Goal: Information Seeking & Learning: Compare options

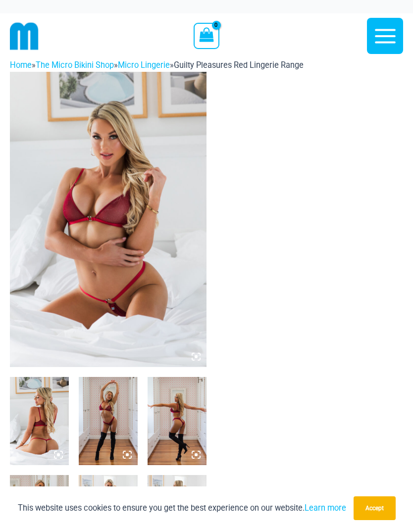
click at [94, 223] on img at bounding box center [108, 219] width 197 height 295
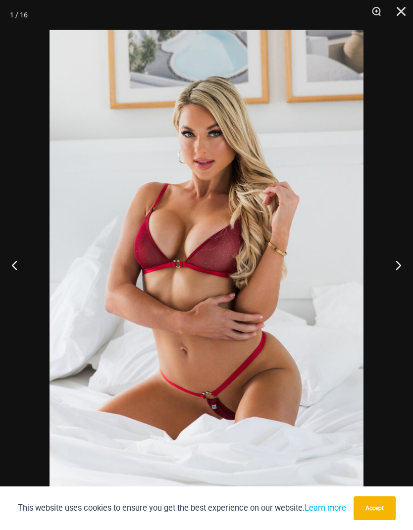
click at [378, 508] on button "Accept" at bounding box center [375, 509] width 42 height 24
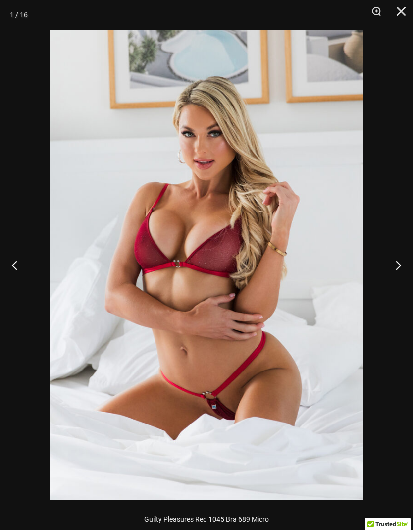
click at [396, 267] on button "Next" at bounding box center [394, 265] width 37 height 50
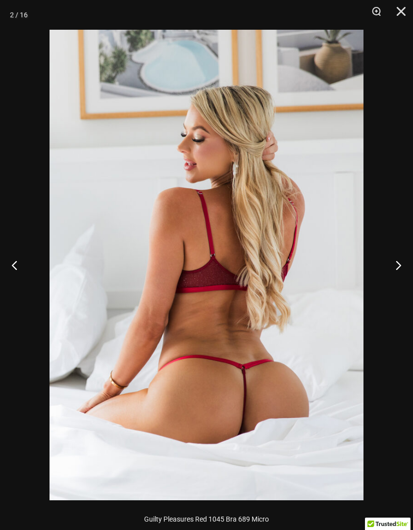
click at [396, 272] on button "Next" at bounding box center [394, 265] width 37 height 50
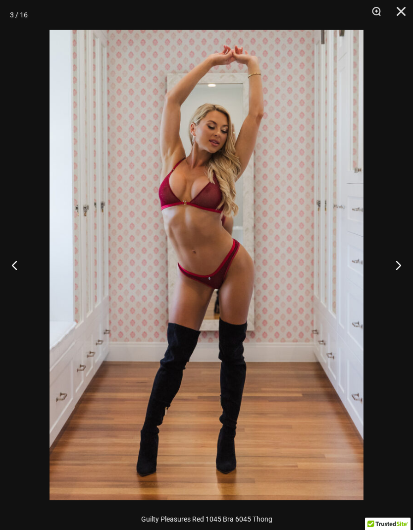
click at [400, 262] on button "Next" at bounding box center [394, 265] width 37 height 50
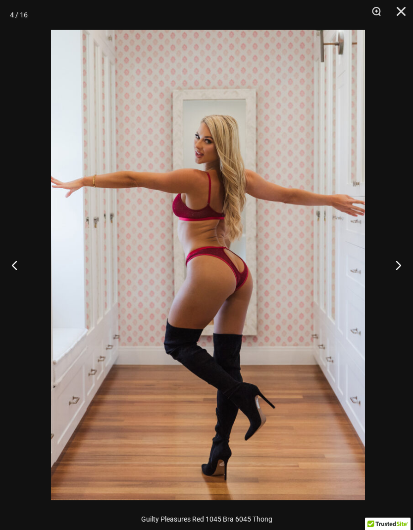
click at [396, 260] on button "Next" at bounding box center [394, 265] width 37 height 50
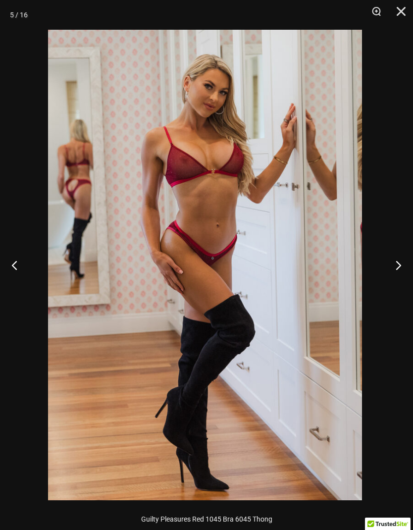
click at [396, 258] on button "Next" at bounding box center [394, 265] width 37 height 50
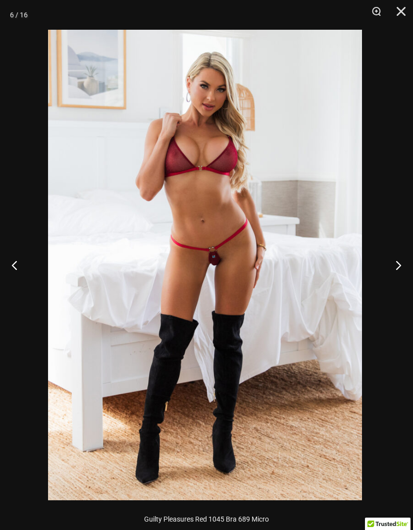
click at [394, 255] on button "Next" at bounding box center [394, 265] width 37 height 50
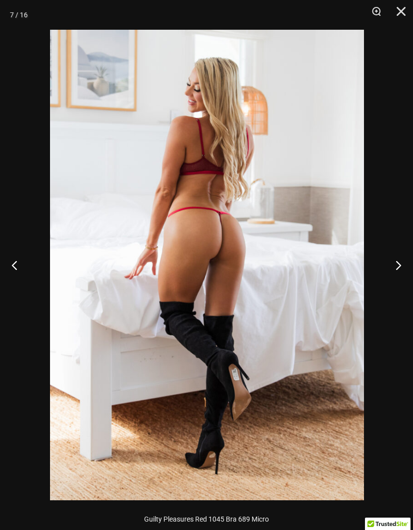
click at [392, 259] on button "Next" at bounding box center [394, 265] width 37 height 50
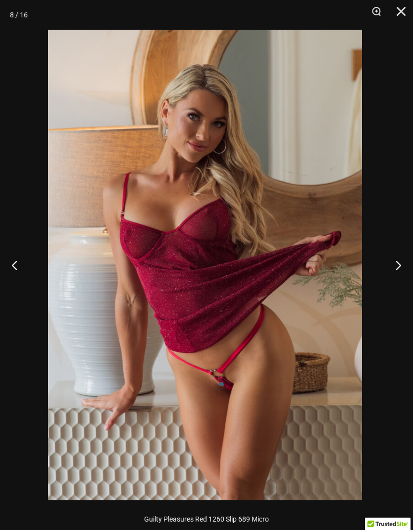
click at [394, 255] on button "Next" at bounding box center [394, 265] width 37 height 50
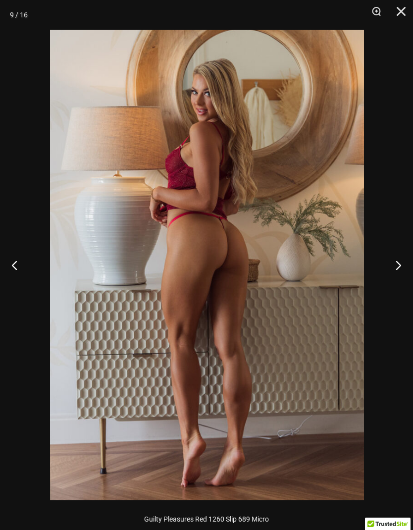
click at [393, 255] on button "Next" at bounding box center [394, 265] width 37 height 50
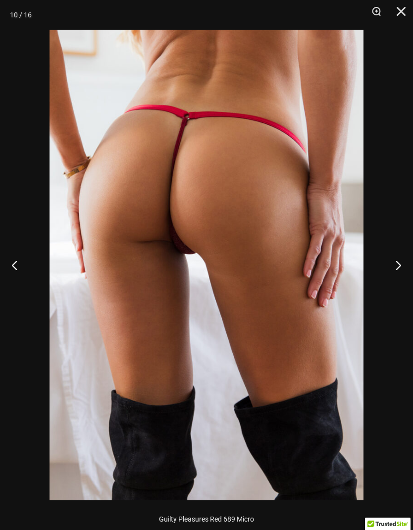
click at [394, 259] on button "Next" at bounding box center [394, 265] width 37 height 50
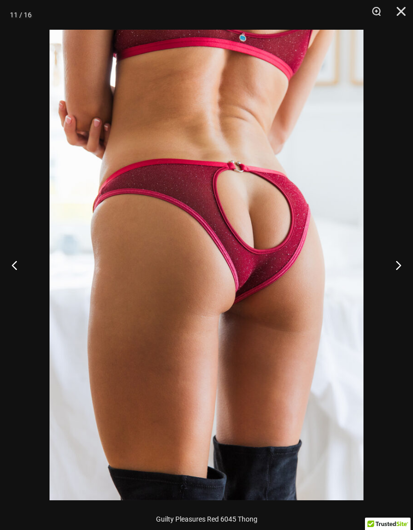
click at [395, 261] on button "Next" at bounding box center [394, 265] width 37 height 50
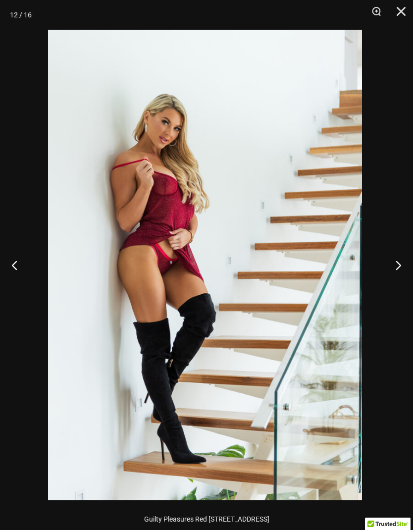
click at [391, 261] on button "Next" at bounding box center [394, 265] width 37 height 50
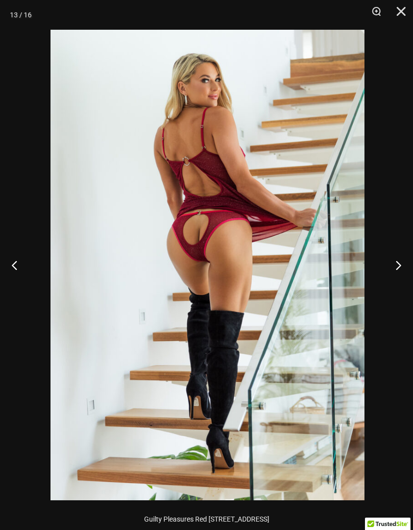
click at [391, 256] on button "Next" at bounding box center [394, 265] width 37 height 50
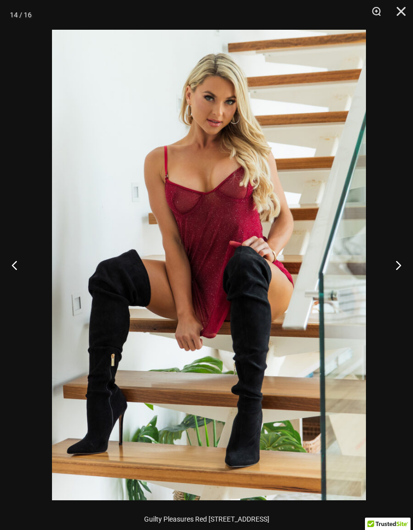
click at [390, 257] on button "Next" at bounding box center [394, 265] width 37 height 50
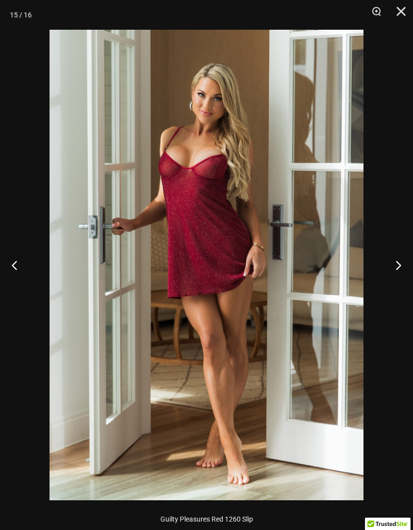
click at [388, 261] on button "Next" at bounding box center [394, 265] width 37 height 50
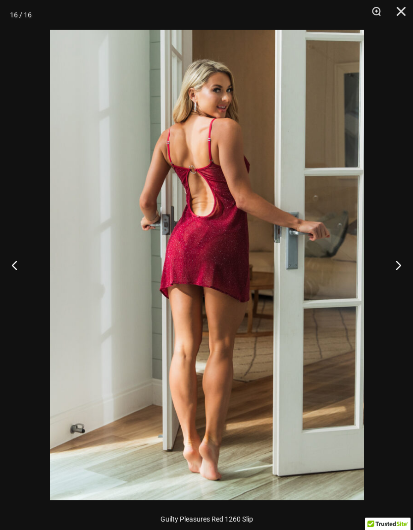
click at [395, 11] on button "Close" at bounding box center [398, 15] width 25 height 30
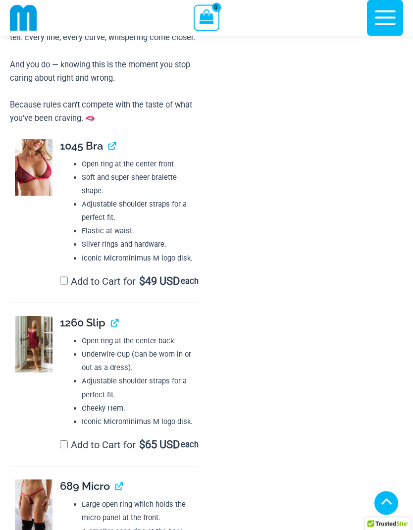
scroll to position [1098, 0]
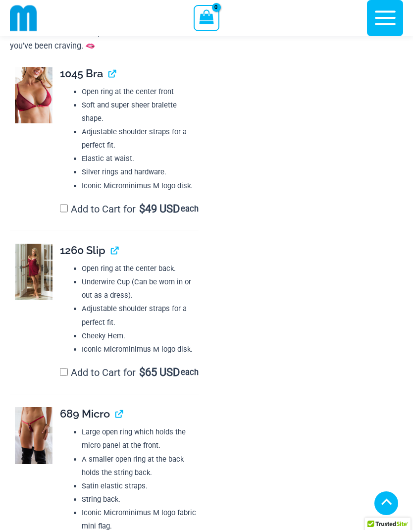
click at [36, 112] on img at bounding box center [34, 95] width 38 height 57
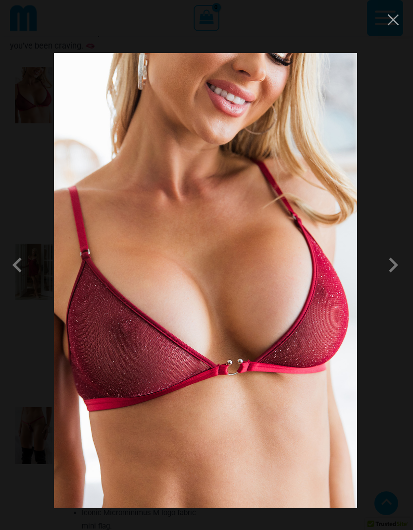
click at [398, 280] on span at bounding box center [394, 265] width 30 height 30
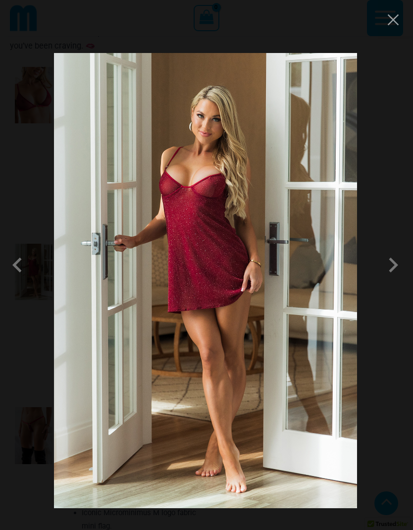
click at [396, 280] on span at bounding box center [394, 265] width 30 height 30
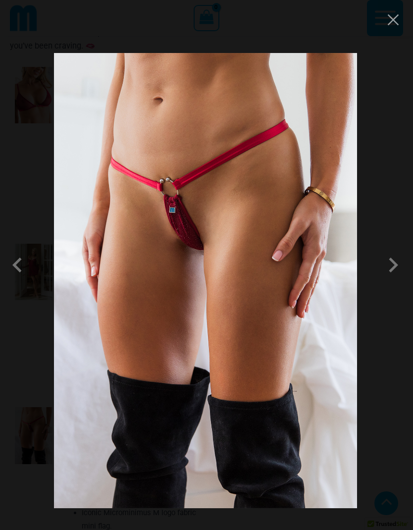
click at [397, 280] on span at bounding box center [394, 265] width 30 height 30
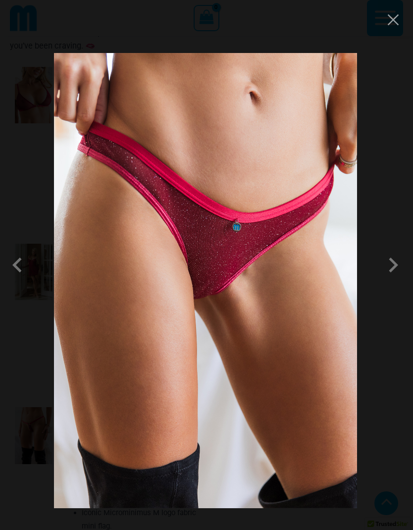
click at [393, 280] on span at bounding box center [394, 265] width 30 height 30
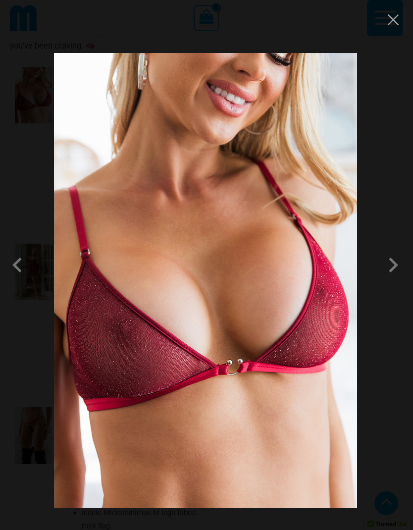
click at [268, 341] on img at bounding box center [206, 281] width 304 height 456
click at [390, 21] on button "Close" at bounding box center [393, 19] width 15 height 15
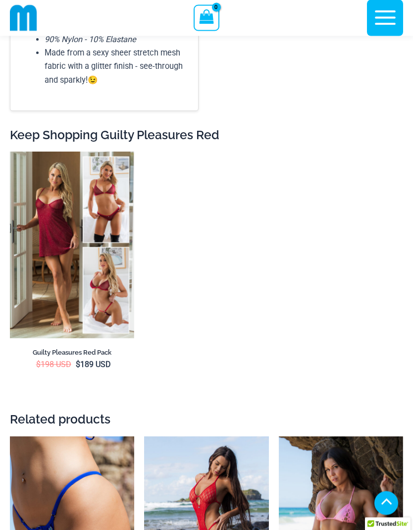
scroll to position [2116, 0]
click at [10, 152] on img at bounding box center [10, 152] width 0 height 0
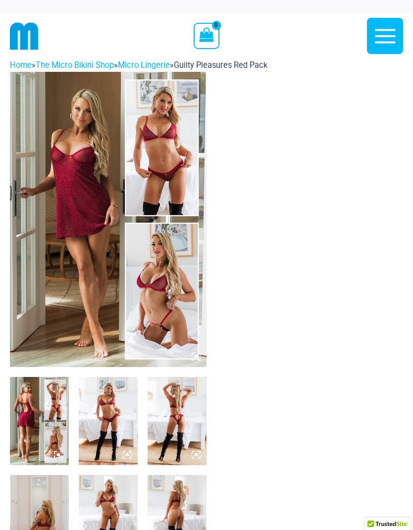
click at [89, 226] on img at bounding box center [108, 219] width 197 height 295
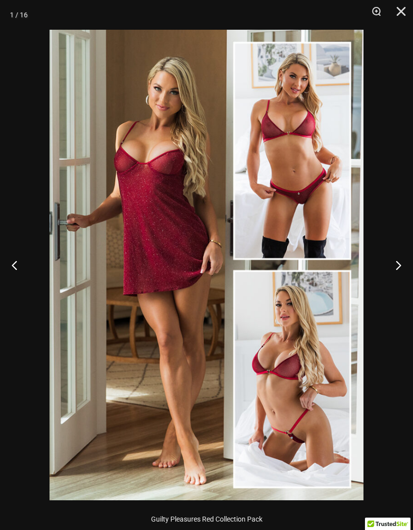
click at [400, 260] on button "Next" at bounding box center [394, 265] width 37 height 50
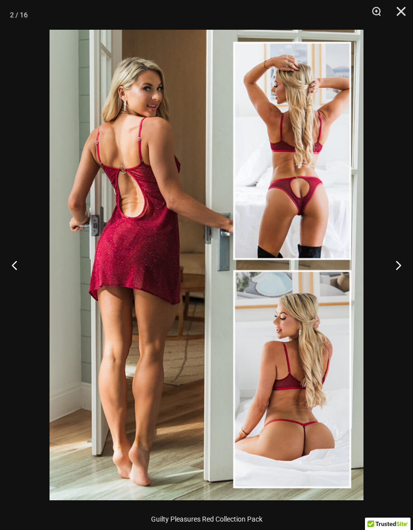
click at [188, 199] on img at bounding box center [207, 265] width 314 height 471
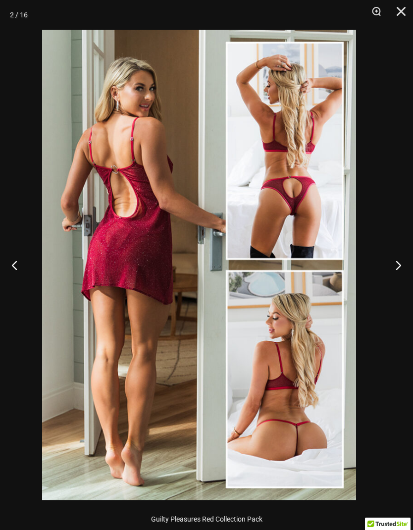
click at [392, 259] on button "Next" at bounding box center [394, 265] width 37 height 50
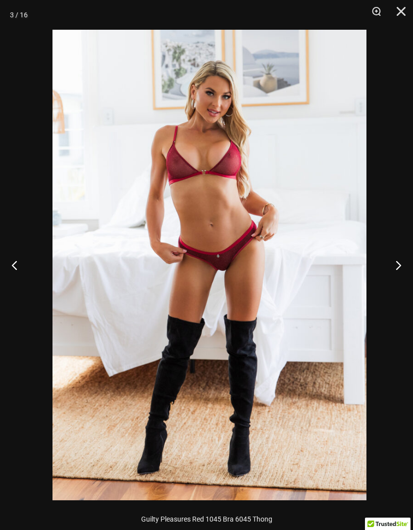
click at [386, 259] on button "Next" at bounding box center [394, 265] width 37 height 50
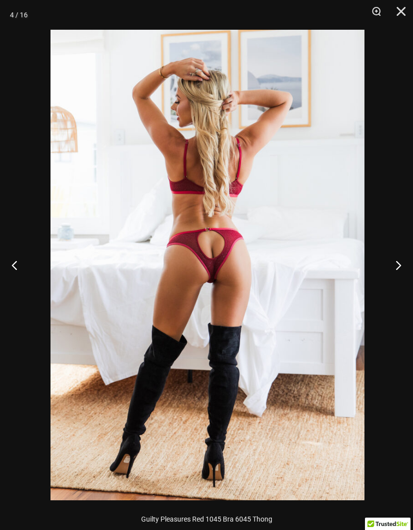
click at [393, 255] on button "Next" at bounding box center [394, 265] width 37 height 50
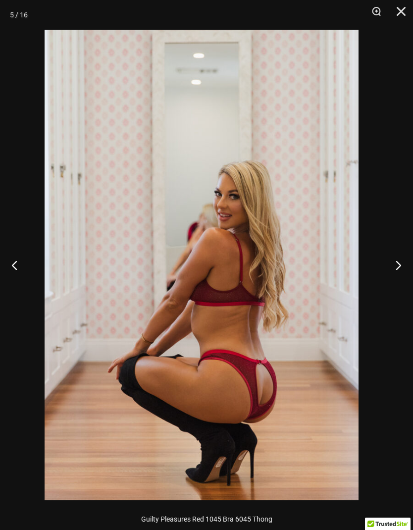
click at [393, 252] on button "Next" at bounding box center [394, 265] width 37 height 50
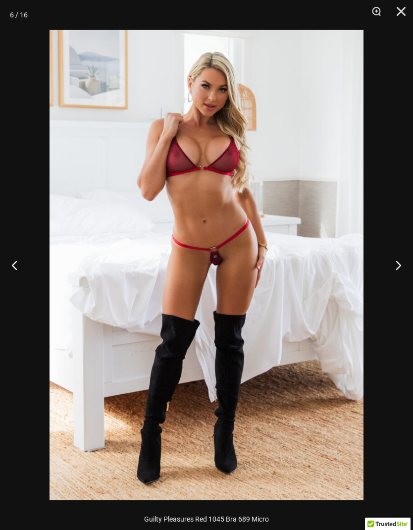
click at [394, 252] on button "Next" at bounding box center [394, 265] width 37 height 50
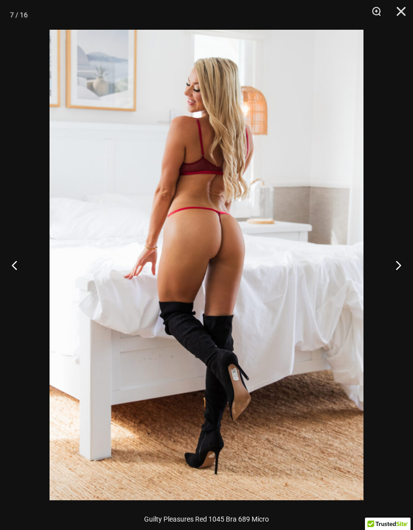
click at [394, 252] on button "Next" at bounding box center [394, 265] width 37 height 50
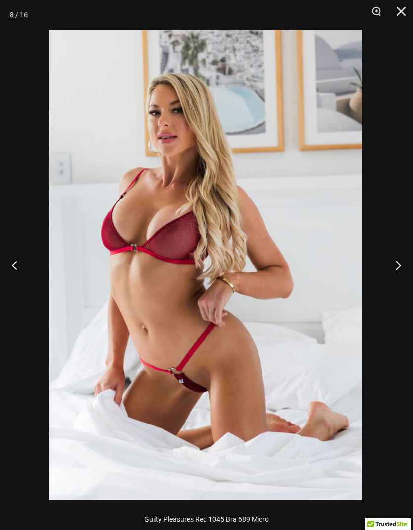
click at [390, 256] on button "Next" at bounding box center [394, 265] width 37 height 50
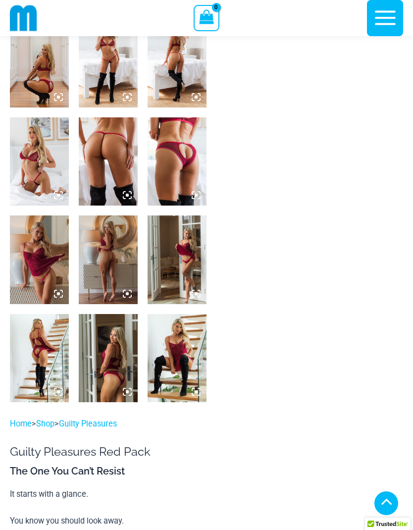
scroll to position [465, 0]
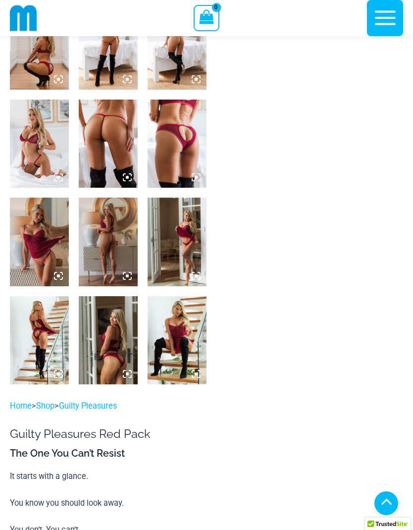
click at [175, 158] on img at bounding box center [177, 144] width 59 height 88
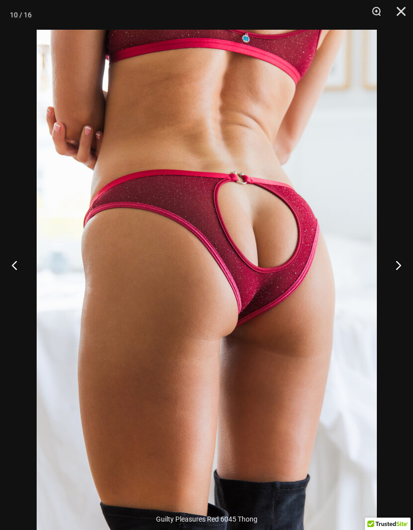
click at [395, 285] on button "Next" at bounding box center [394, 265] width 37 height 50
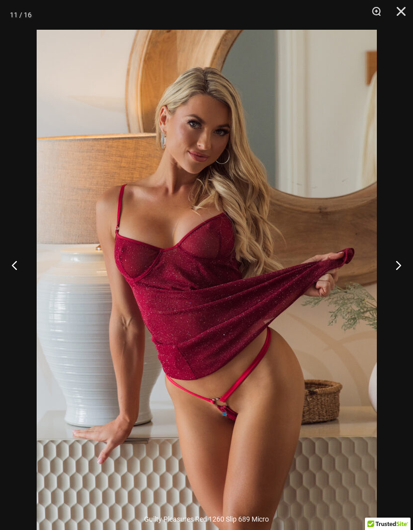
click at [393, 286] on button "Next" at bounding box center [394, 265] width 37 height 50
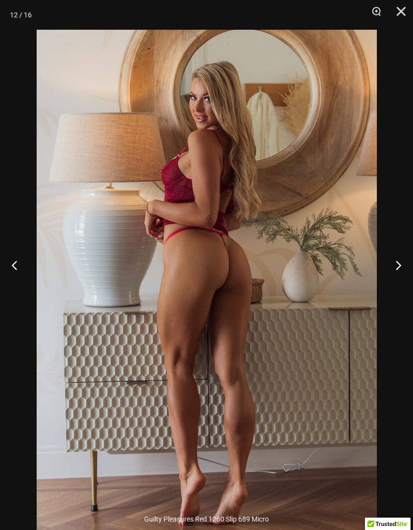
click at [394, 288] on button "Next" at bounding box center [394, 265] width 37 height 50
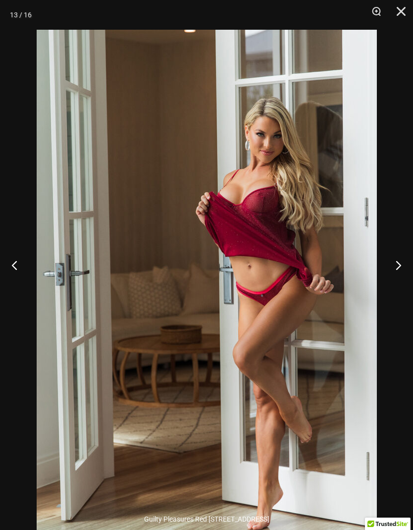
click at [391, 279] on button "Next" at bounding box center [394, 265] width 37 height 50
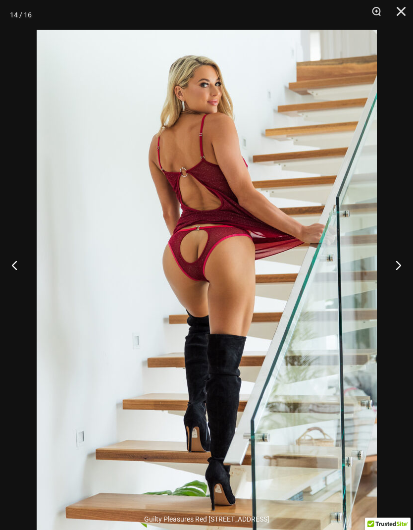
click at [392, 283] on button "Next" at bounding box center [394, 265] width 37 height 50
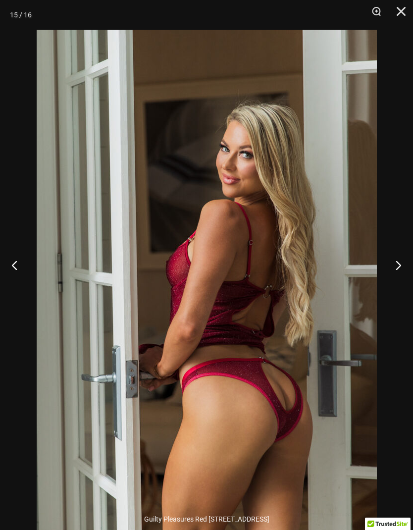
click at [390, 284] on button "Next" at bounding box center [394, 265] width 37 height 50
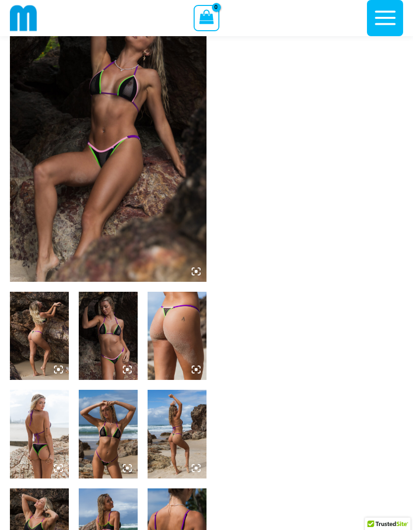
scroll to position [54, 0]
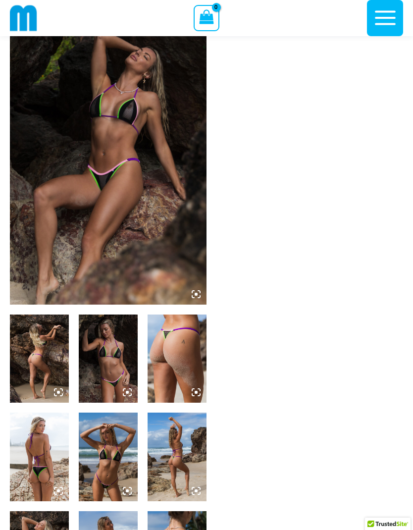
click at [91, 229] on img at bounding box center [108, 156] width 197 height 295
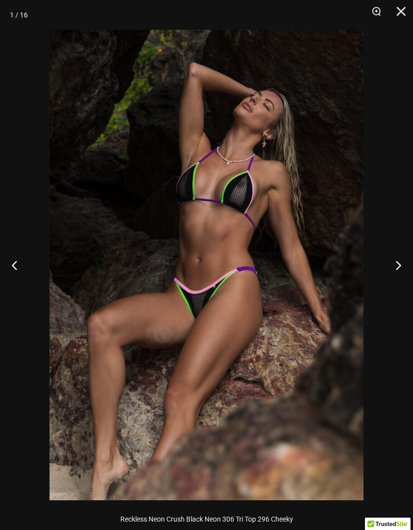
click at [397, 270] on button "Next" at bounding box center [394, 265] width 37 height 50
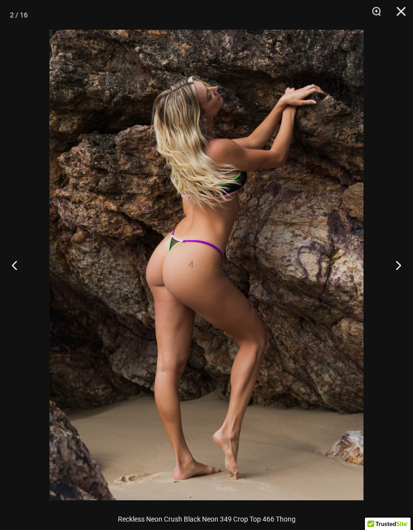
click at [396, 267] on button "Next" at bounding box center [394, 265] width 37 height 50
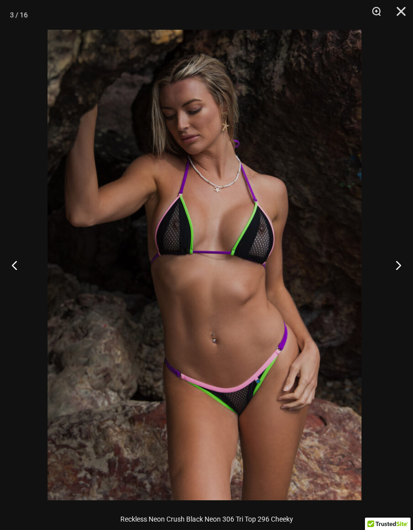
click at [387, 267] on button "Next" at bounding box center [394, 265] width 37 height 50
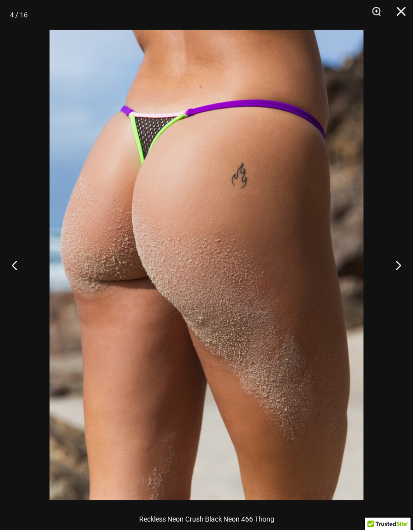
click at [385, 267] on button "Next" at bounding box center [394, 265] width 37 height 50
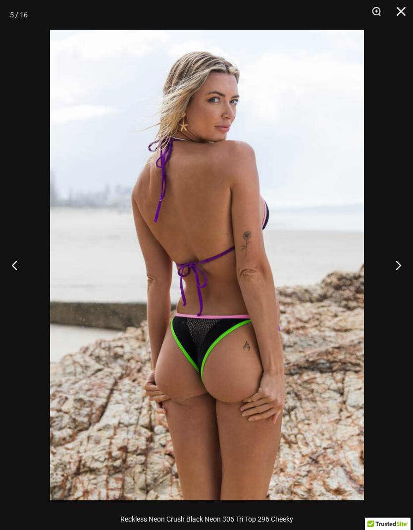
click at [392, 264] on button "Next" at bounding box center [394, 265] width 37 height 50
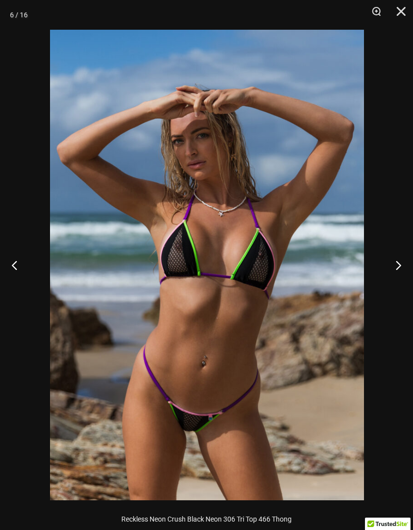
click at [385, 263] on button "Next" at bounding box center [394, 265] width 37 height 50
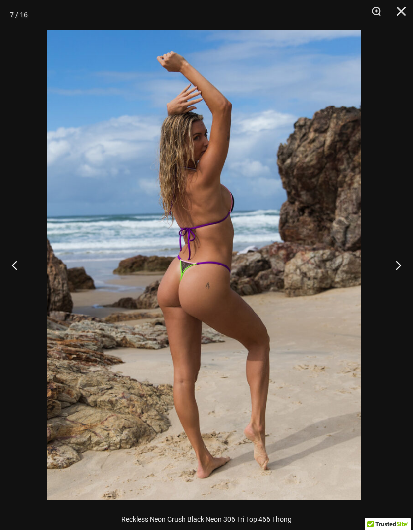
click at [388, 263] on button "Next" at bounding box center [394, 265] width 37 height 50
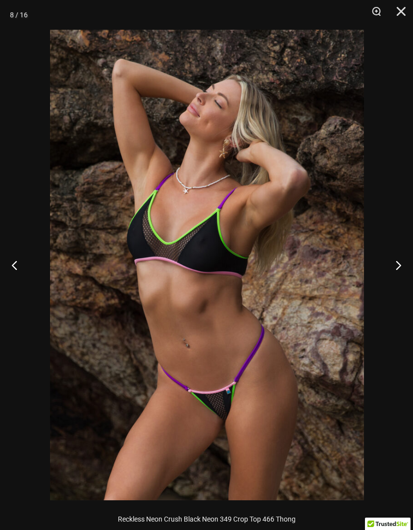
click at [393, 261] on button "Next" at bounding box center [394, 265] width 37 height 50
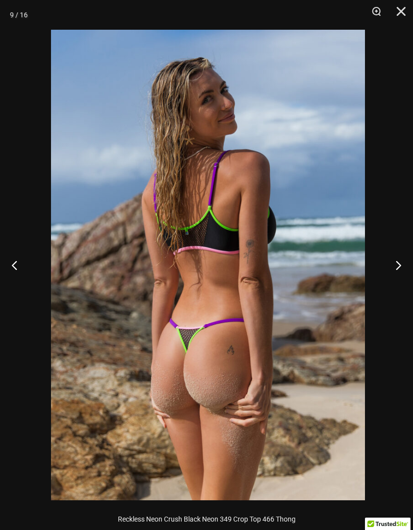
click at [392, 254] on button "Next" at bounding box center [394, 265] width 37 height 50
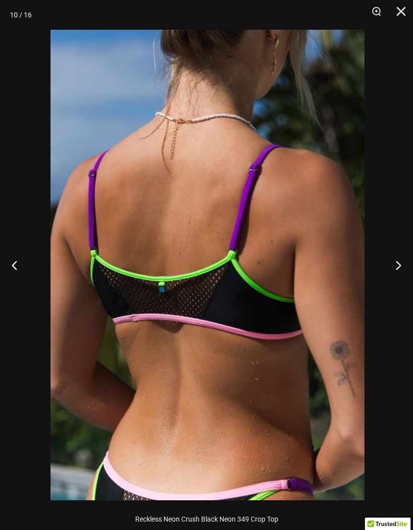
click at [390, 259] on button "Next" at bounding box center [394, 265] width 37 height 50
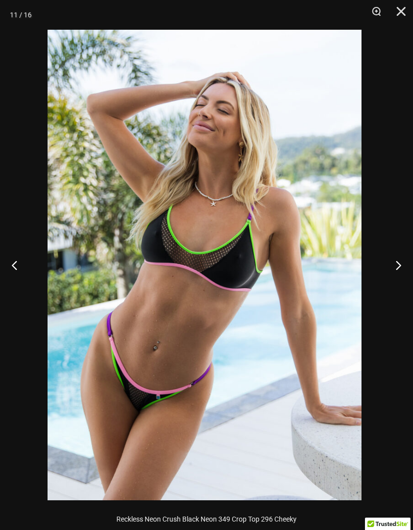
click at [394, 261] on button "Next" at bounding box center [394, 265] width 37 height 50
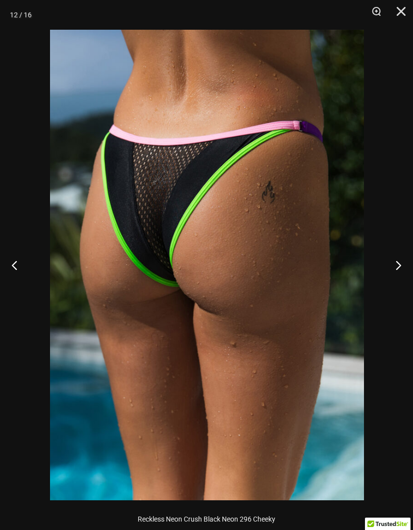
click at [397, 258] on button "Next" at bounding box center [394, 265] width 37 height 50
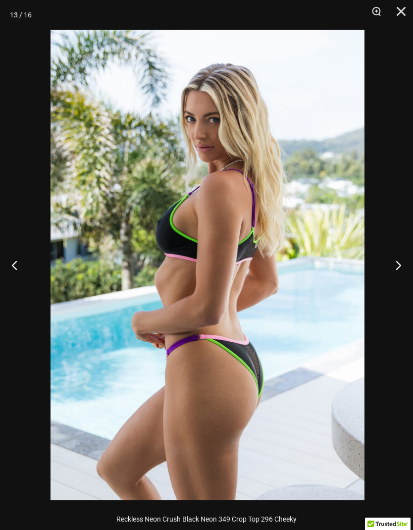
click at [394, 257] on button "Next" at bounding box center [394, 265] width 37 height 50
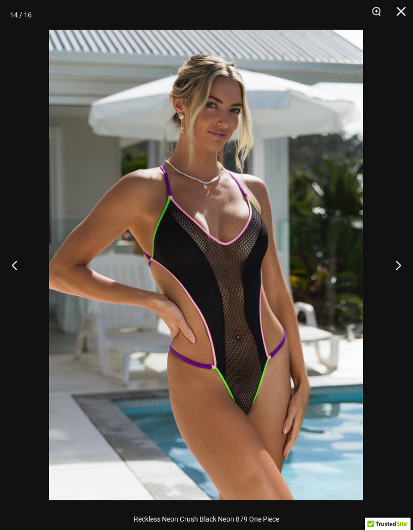
click at [393, 264] on button "Next" at bounding box center [394, 265] width 37 height 50
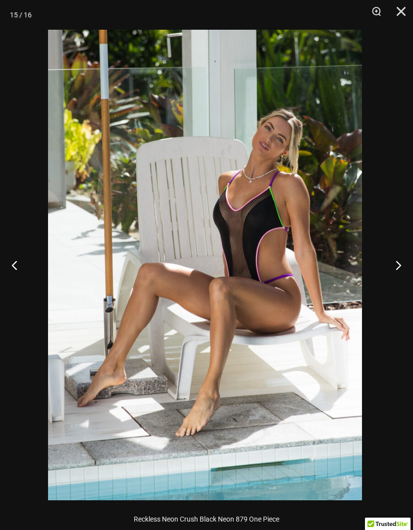
click at [396, 261] on button "Next" at bounding box center [394, 265] width 37 height 50
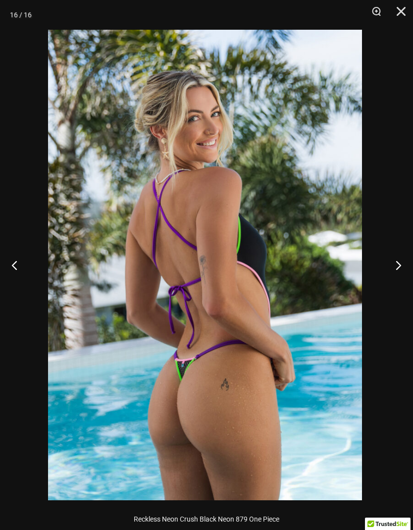
click at [394, 16] on button "Close" at bounding box center [398, 15] width 25 height 30
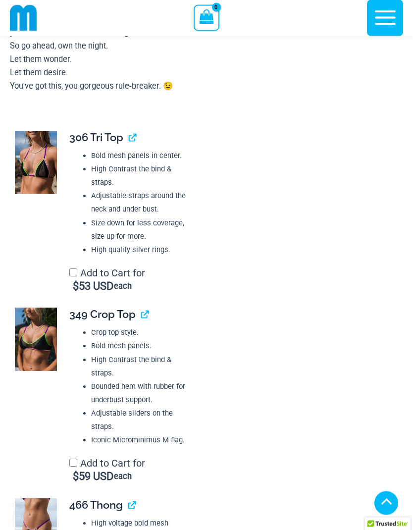
click at [35, 167] on img at bounding box center [36, 162] width 42 height 63
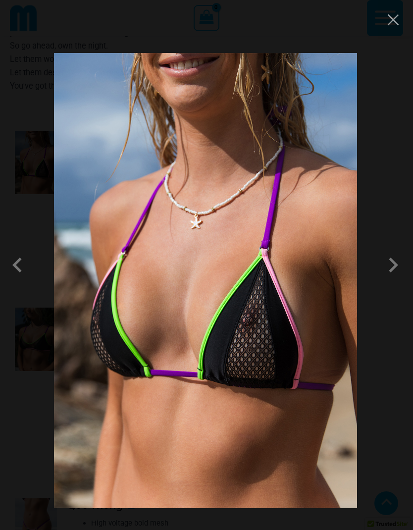
click at [394, 280] on span at bounding box center [394, 265] width 30 height 30
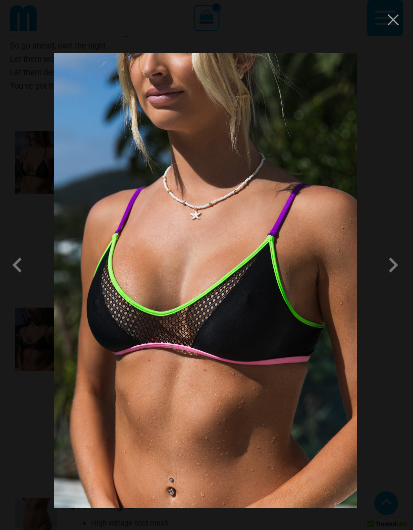
click at [394, 280] on span at bounding box center [394, 265] width 30 height 30
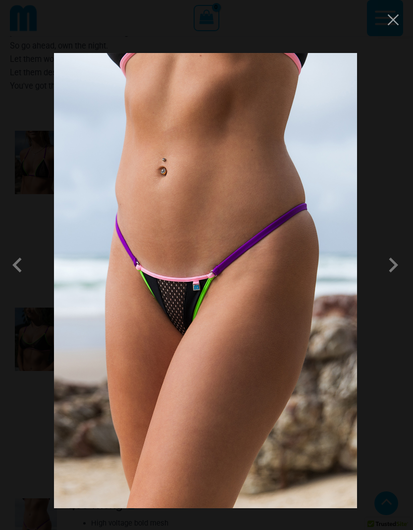
click at [395, 280] on span at bounding box center [394, 265] width 30 height 30
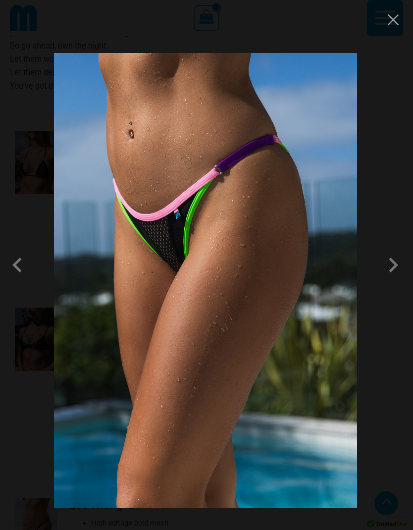
click at [385, 280] on span at bounding box center [394, 265] width 30 height 30
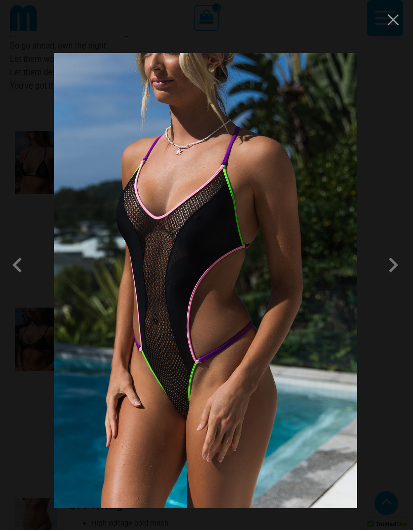
click at [389, 280] on span at bounding box center [394, 265] width 30 height 30
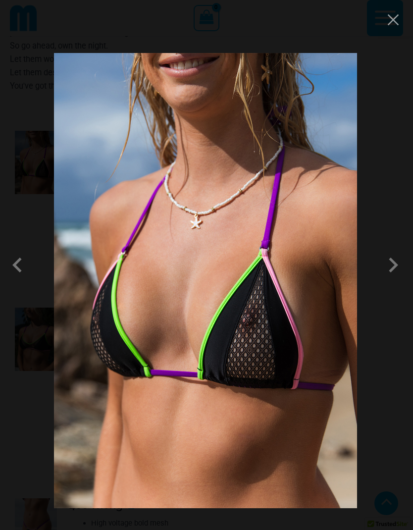
click at [393, 27] on button "Close" at bounding box center [393, 19] width 15 height 15
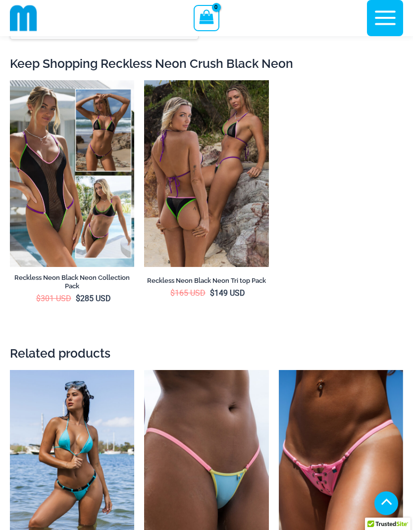
scroll to position [2743, 0]
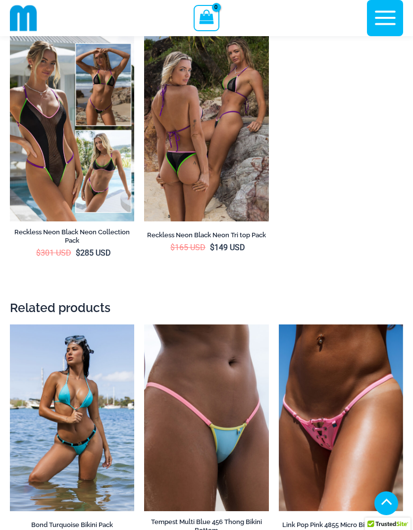
click at [10, 35] on img at bounding box center [10, 35] width 0 height 0
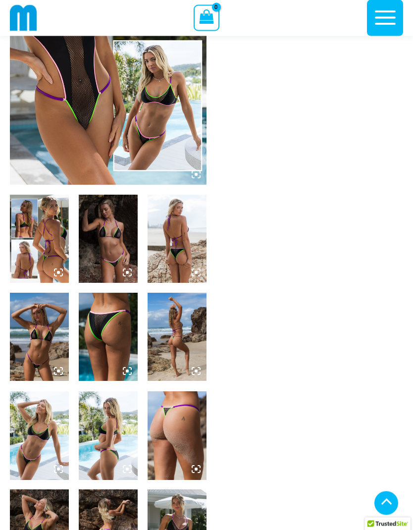
scroll to position [197, 0]
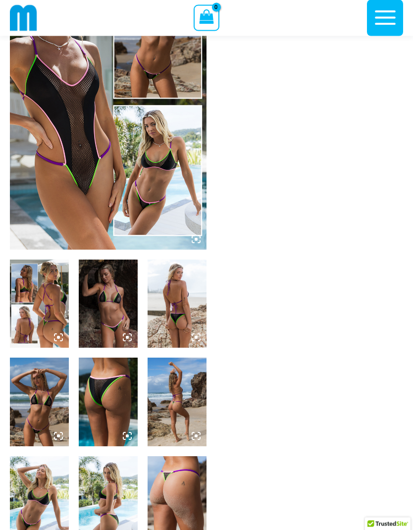
click at [85, 159] on img at bounding box center [108, 102] width 197 height 295
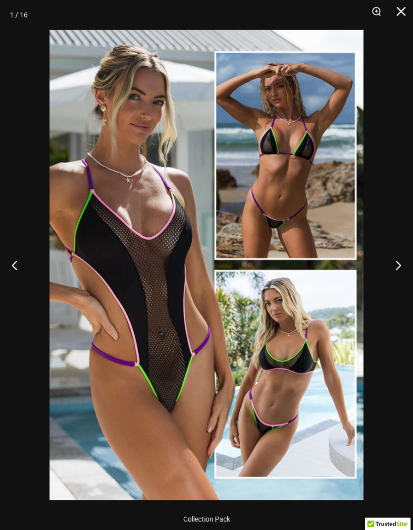
click at [396, 263] on button "Next" at bounding box center [394, 265] width 37 height 50
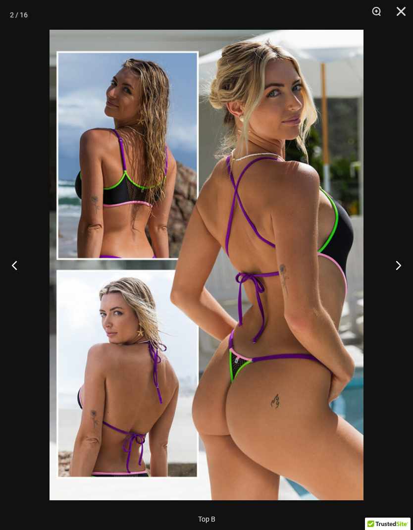
click at [396, 265] on button "Next" at bounding box center [394, 265] width 37 height 50
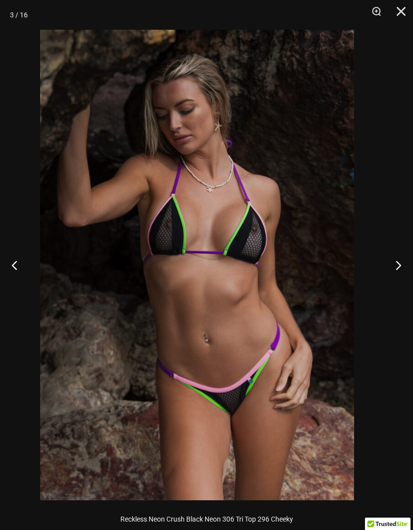
click at [394, 259] on button "Next" at bounding box center [394, 265] width 37 height 50
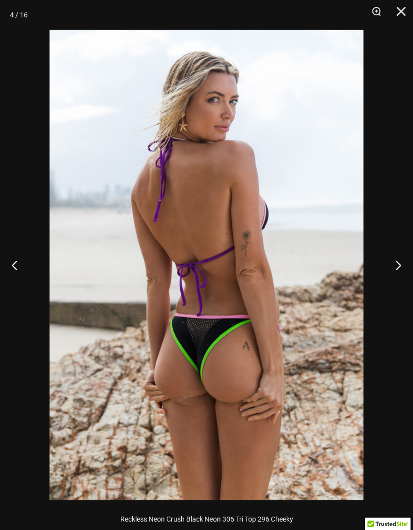
click at [397, 256] on button "Next" at bounding box center [394, 265] width 37 height 50
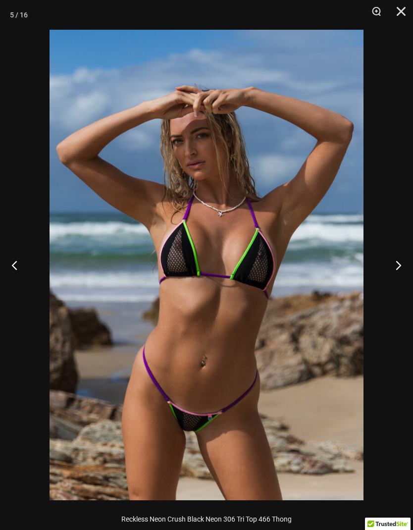
click at [397, 255] on button "Next" at bounding box center [394, 265] width 37 height 50
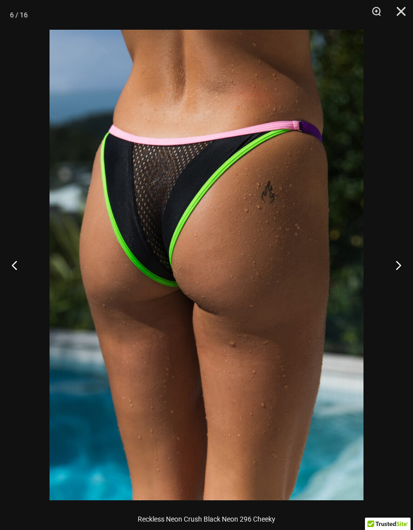
click at [399, 257] on button "Next" at bounding box center [394, 265] width 37 height 50
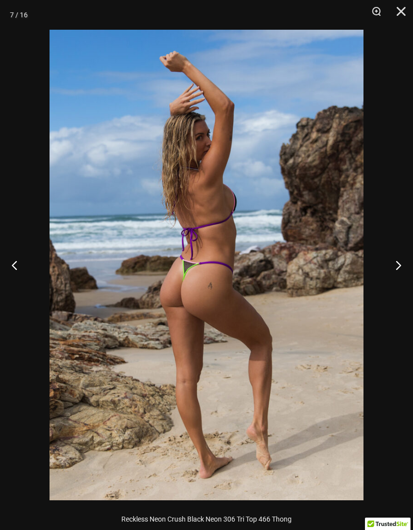
click at [29, 260] on button "Previous" at bounding box center [18, 265] width 37 height 50
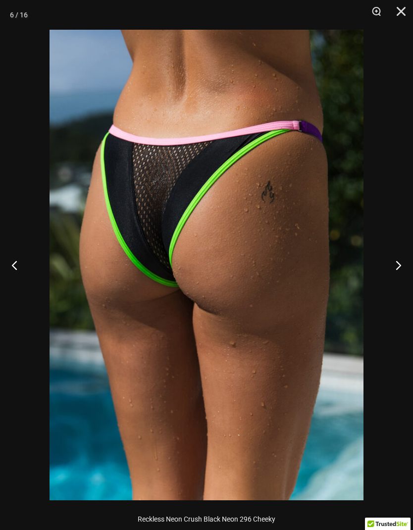
click at [28, 260] on button "Previous" at bounding box center [18, 265] width 37 height 50
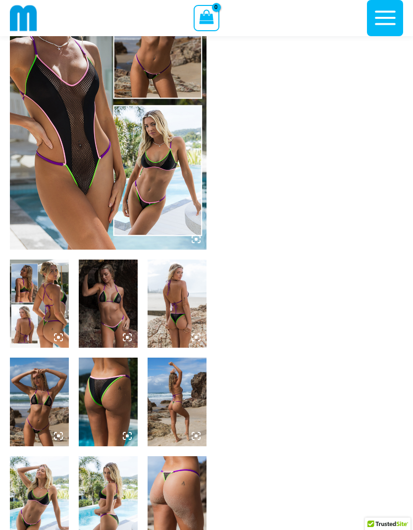
click at [114, 395] on img at bounding box center [108, 402] width 59 height 88
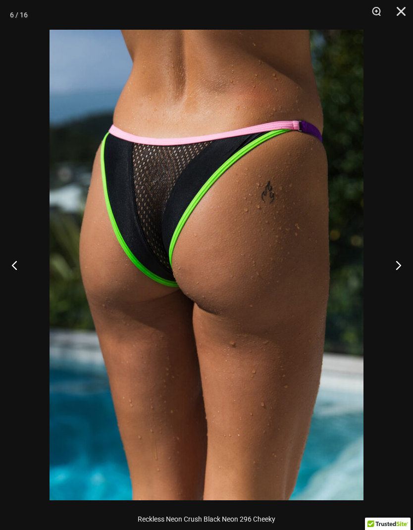
click at [388, 261] on button "Next" at bounding box center [394, 265] width 37 height 50
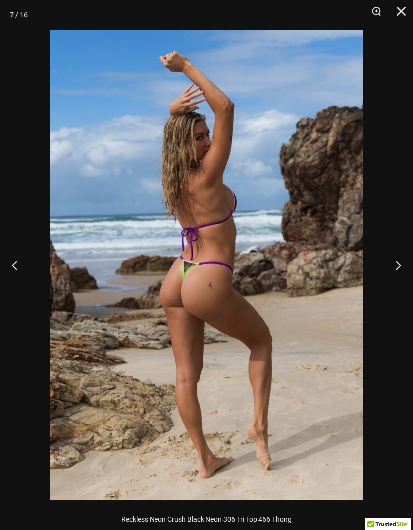
click at [387, 260] on button "Next" at bounding box center [394, 265] width 37 height 50
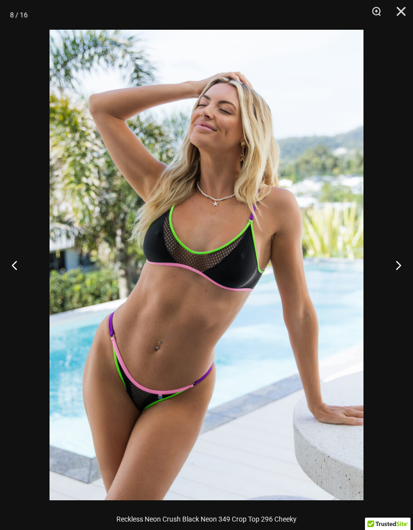
click at [391, 263] on button "Next" at bounding box center [394, 265] width 37 height 50
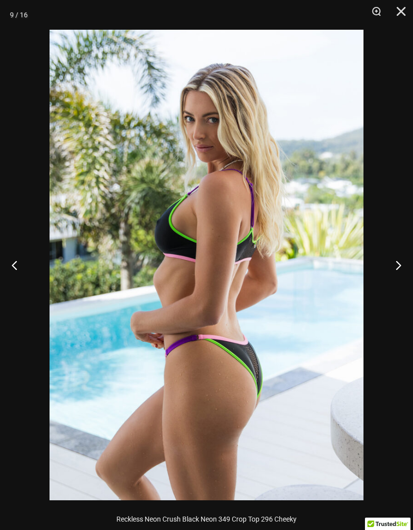
click at [26, 261] on button "Previous" at bounding box center [18, 265] width 37 height 50
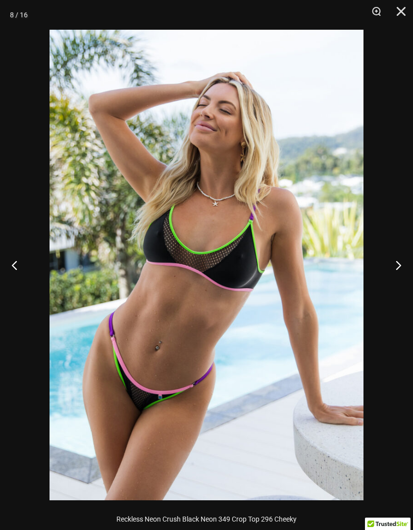
click at [380, 262] on button "Next" at bounding box center [394, 265] width 37 height 50
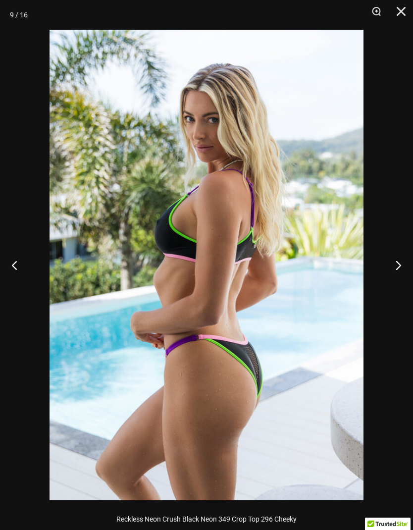
click at [388, 259] on button "Next" at bounding box center [394, 265] width 37 height 50
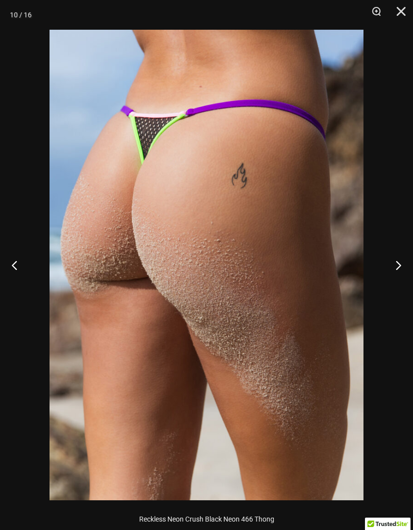
click at [384, 258] on button "Next" at bounding box center [394, 265] width 37 height 50
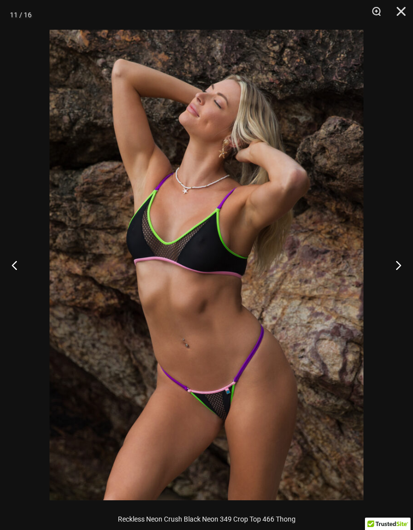
click at [383, 256] on button "Next" at bounding box center [394, 265] width 37 height 50
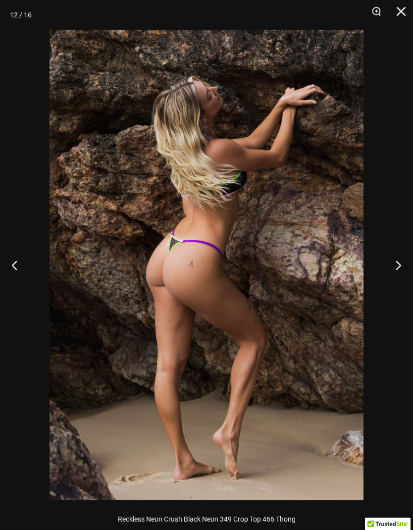
click at [381, 253] on button "Next" at bounding box center [394, 265] width 37 height 50
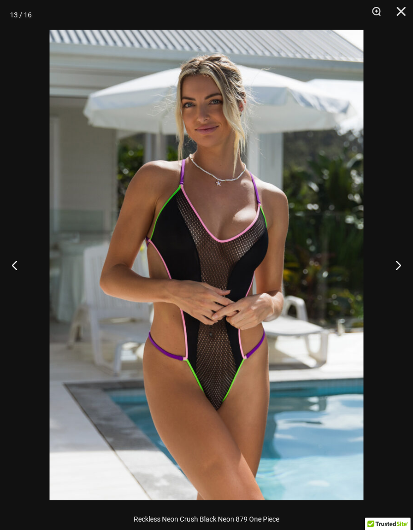
click at [381, 257] on button "Next" at bounding box center [394, 265] width 37 height 50
